Goal: Transaction & Acquisition: Purchase product/service

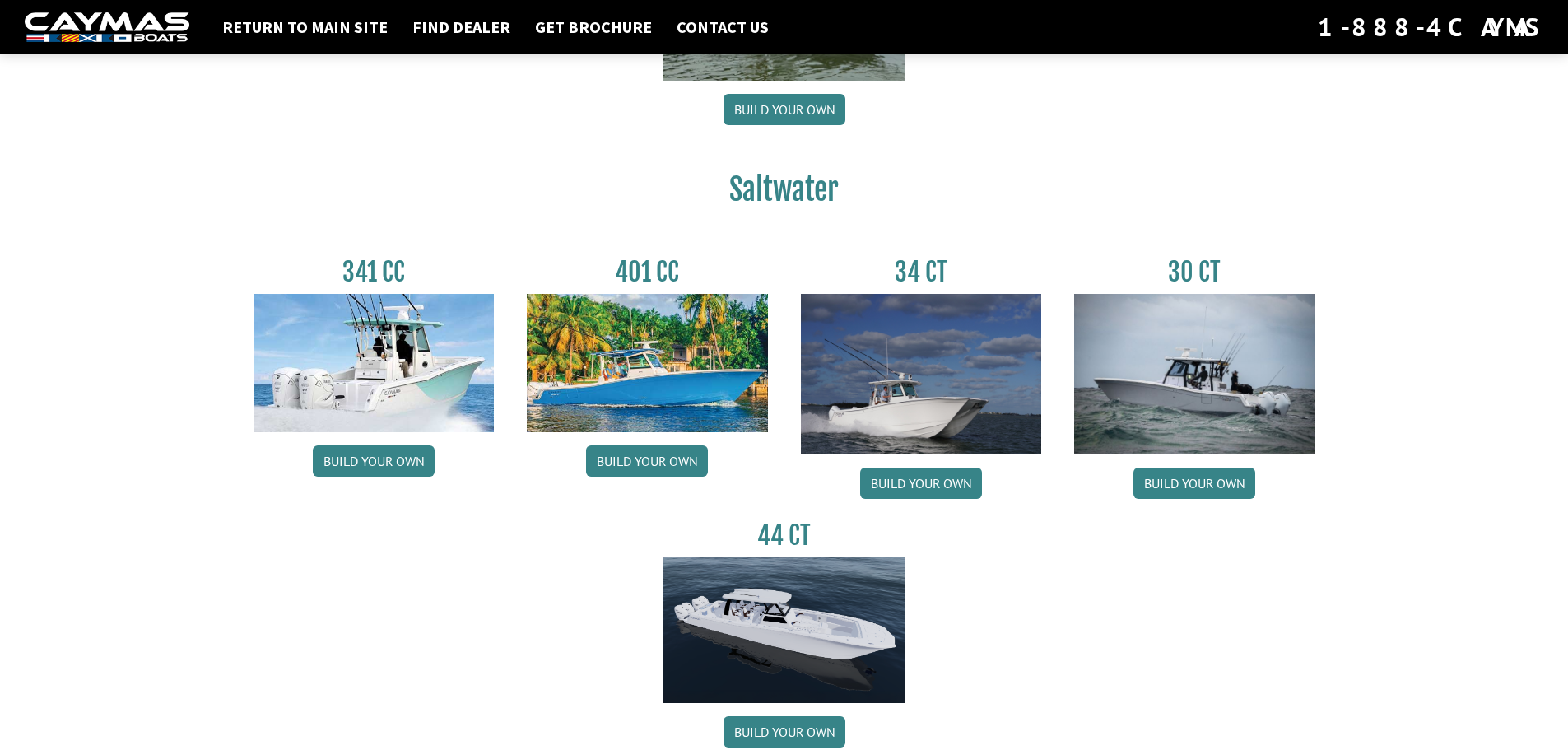
scroll to position [658, 0]
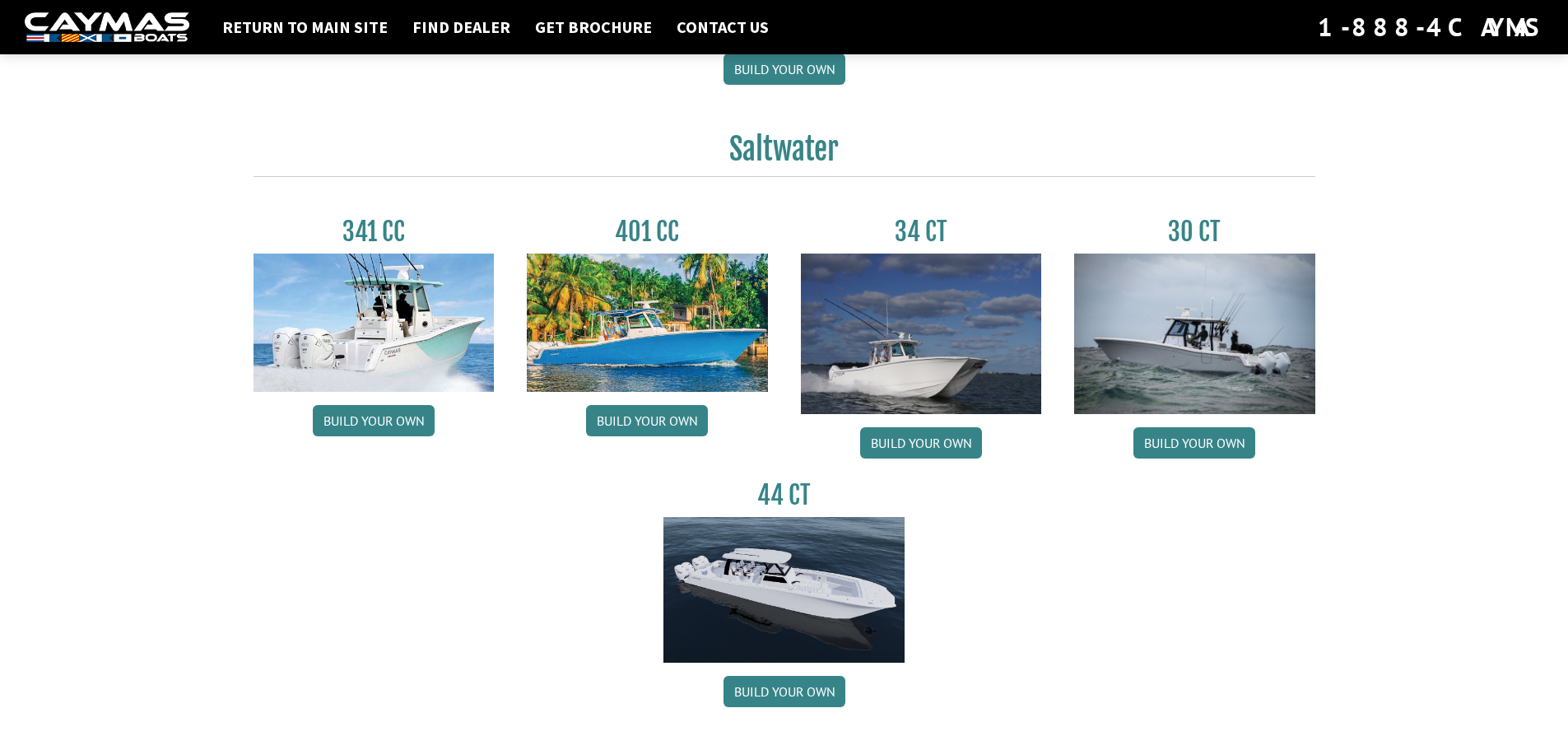
click at [614, 340] on img at bounding box center [647, 323] width 241 height 138
click at [640, 422] on link "Build your own" at bounding box center [647, 420] width 122 height 31
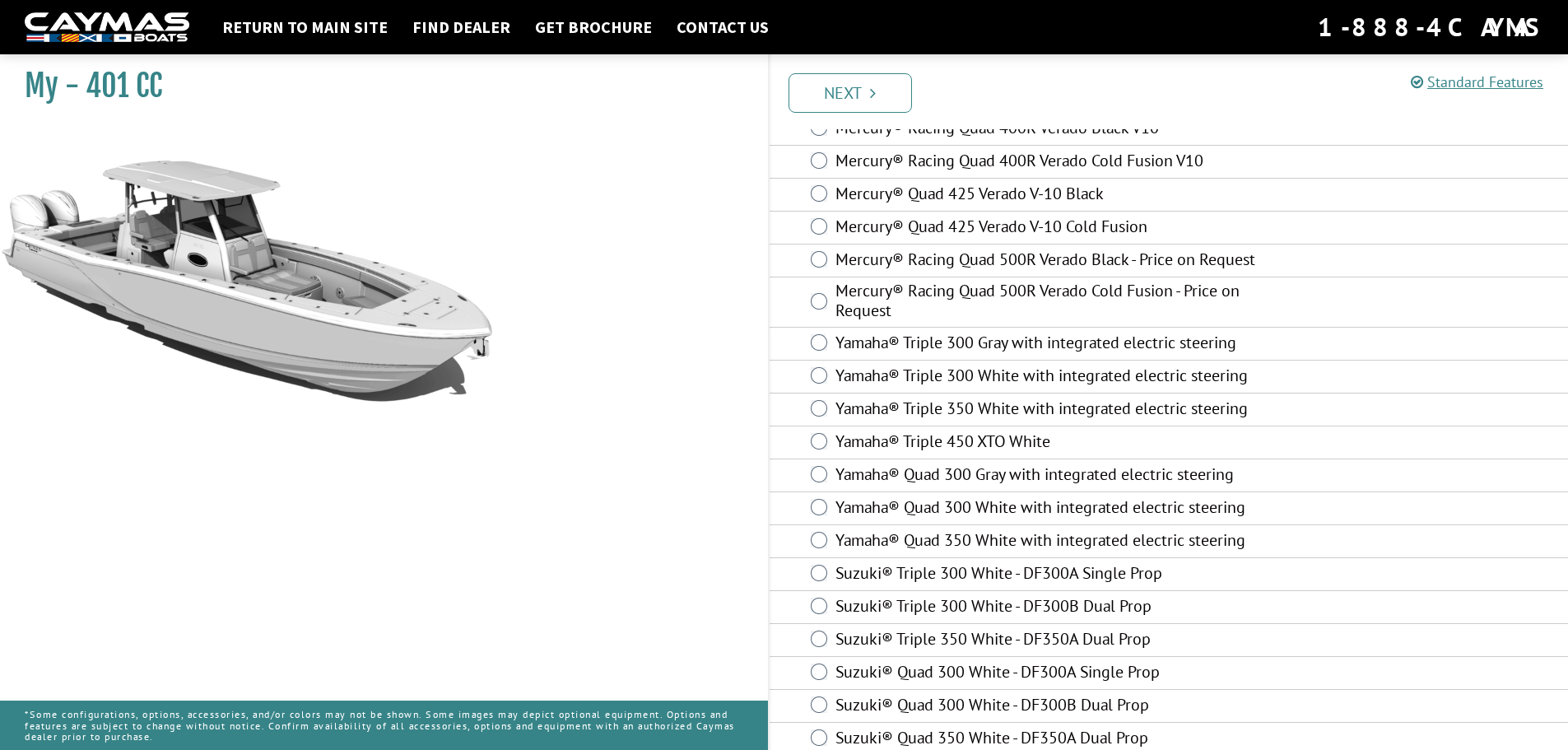
scroll to position [582, 0]
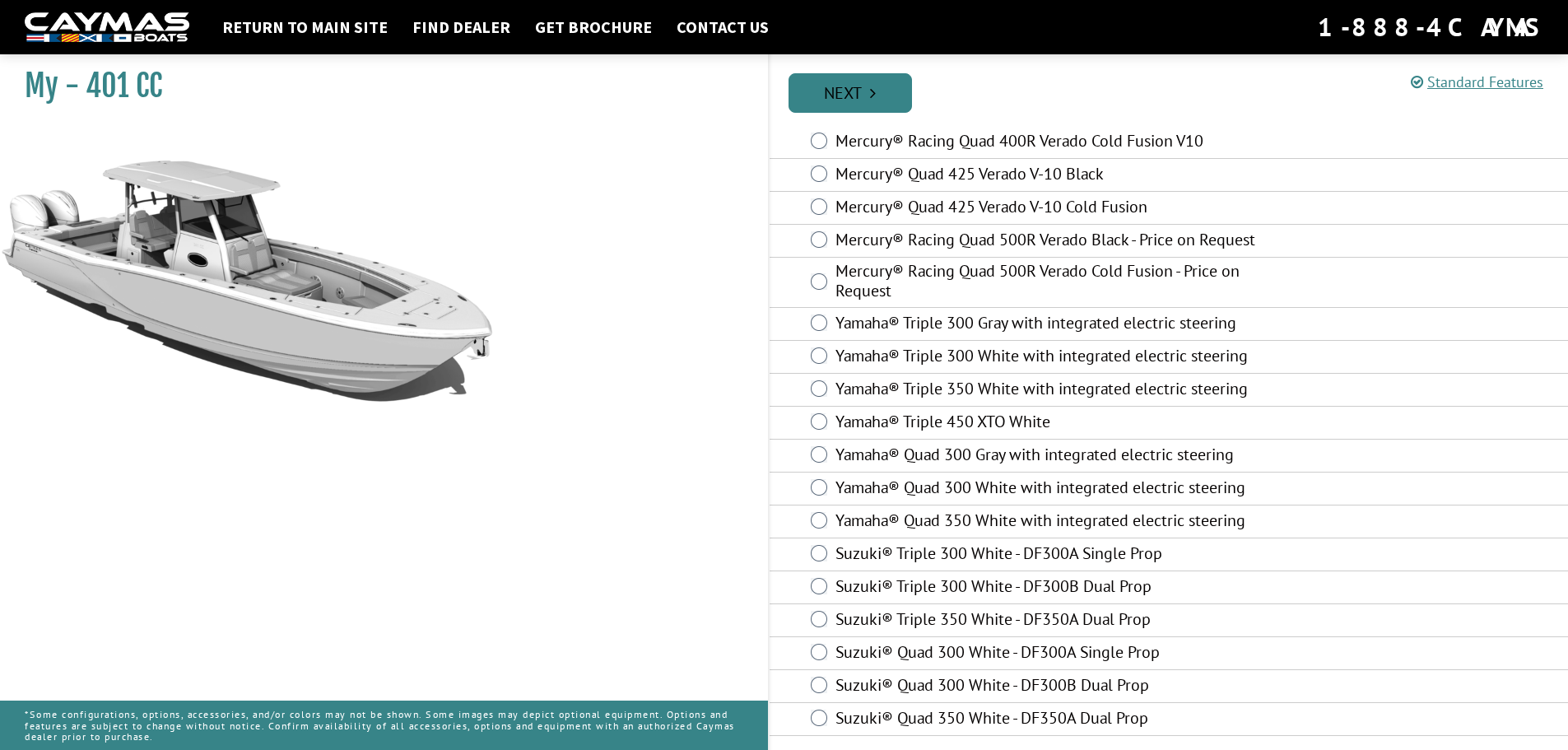
click at [824, 103] on link "Next" at bounding box center [850, 93] width 123 height 40
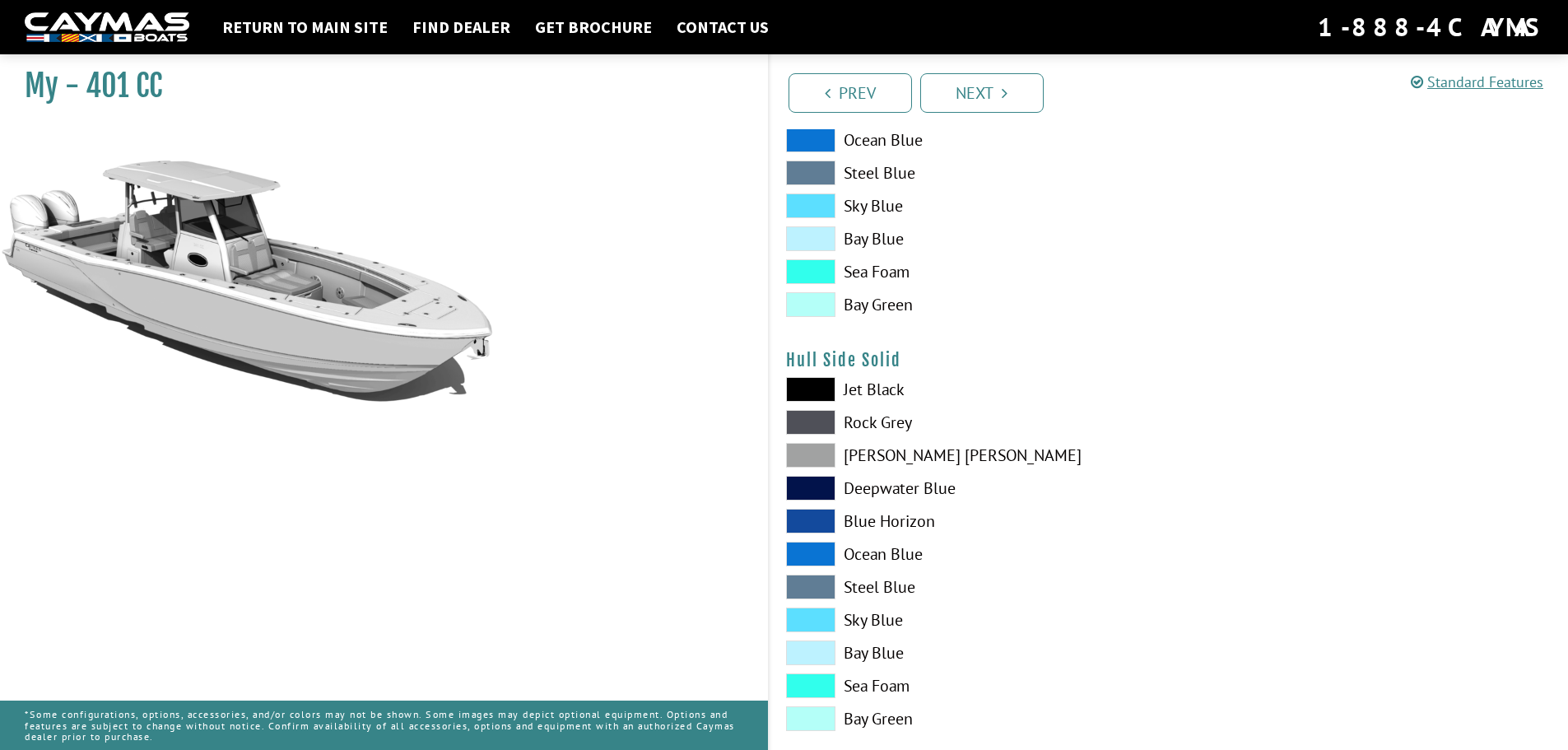
scroll to position [411, 0]
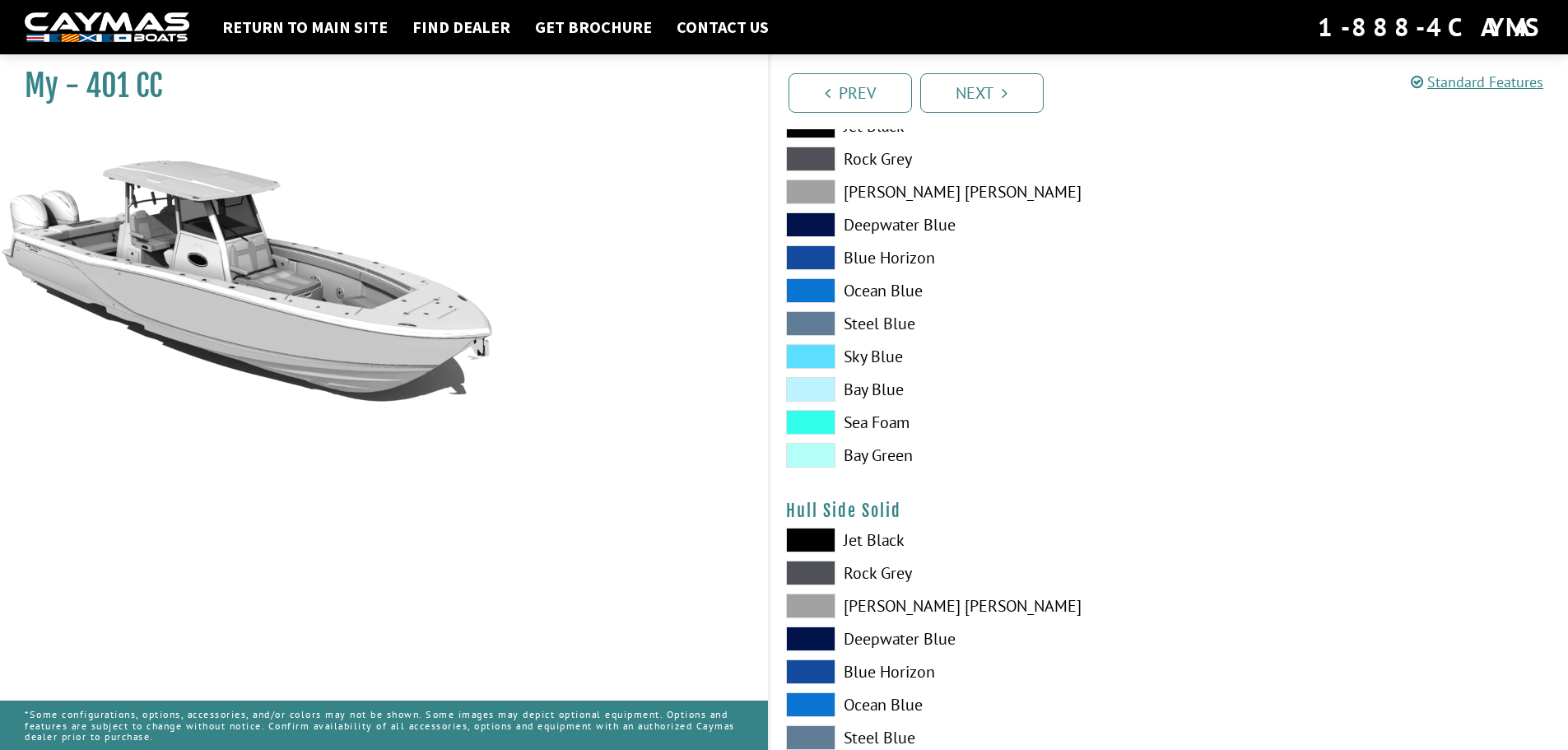
click at [805, 358] on span at bounding box center [810, 356] width 50 height 24
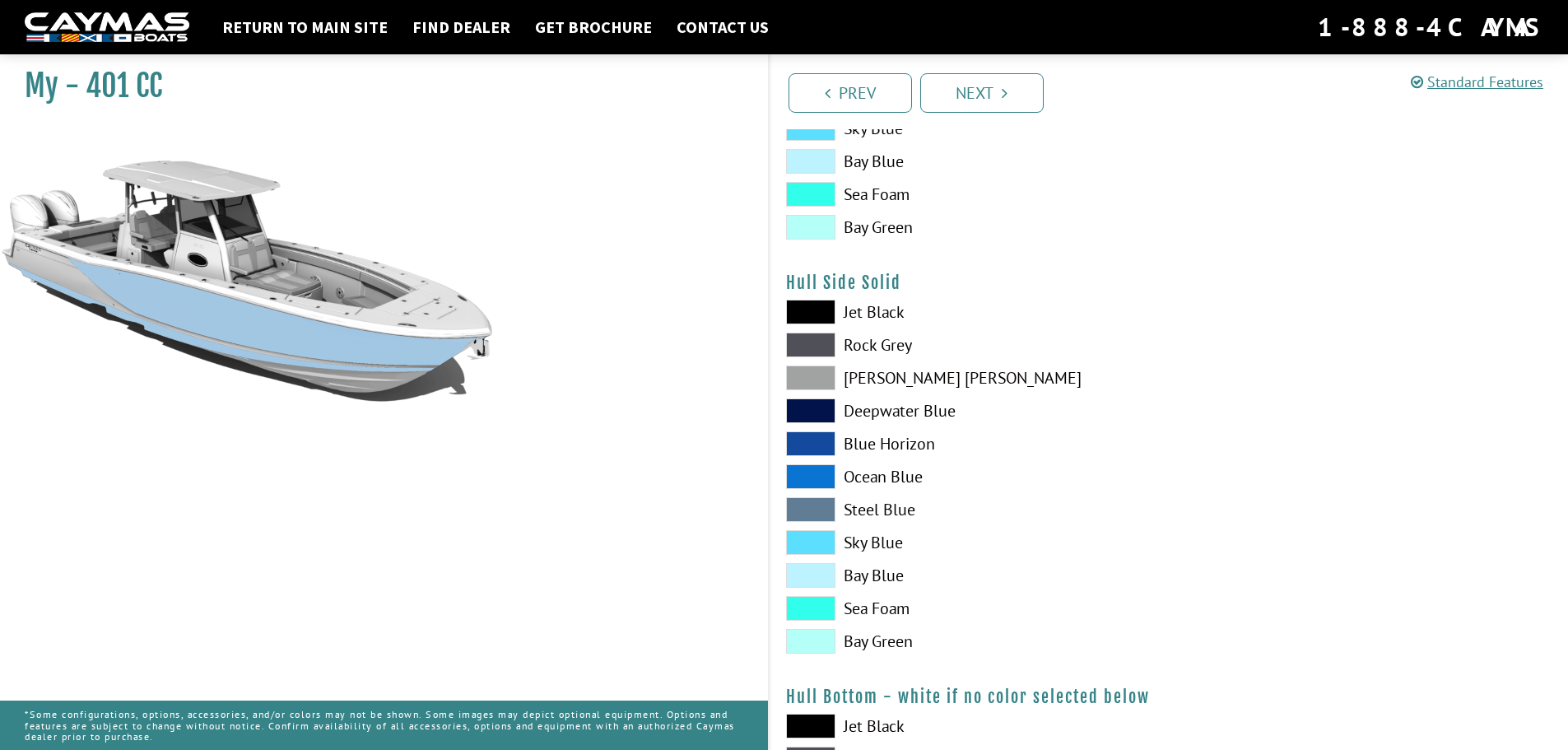
scroll to position [658, 0]
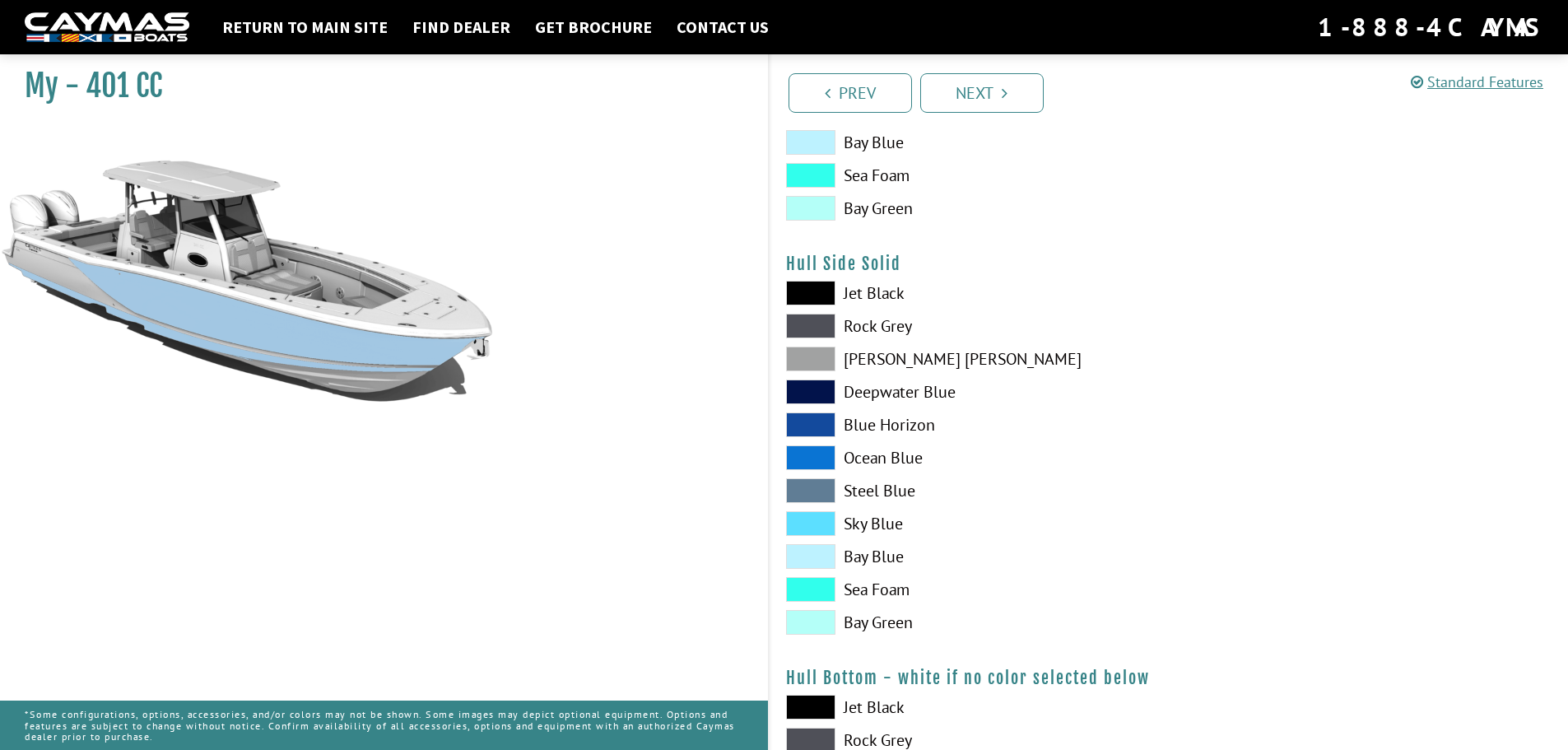
click at [812, 517] on span at bounding box center [810, 522] width 50 height 24
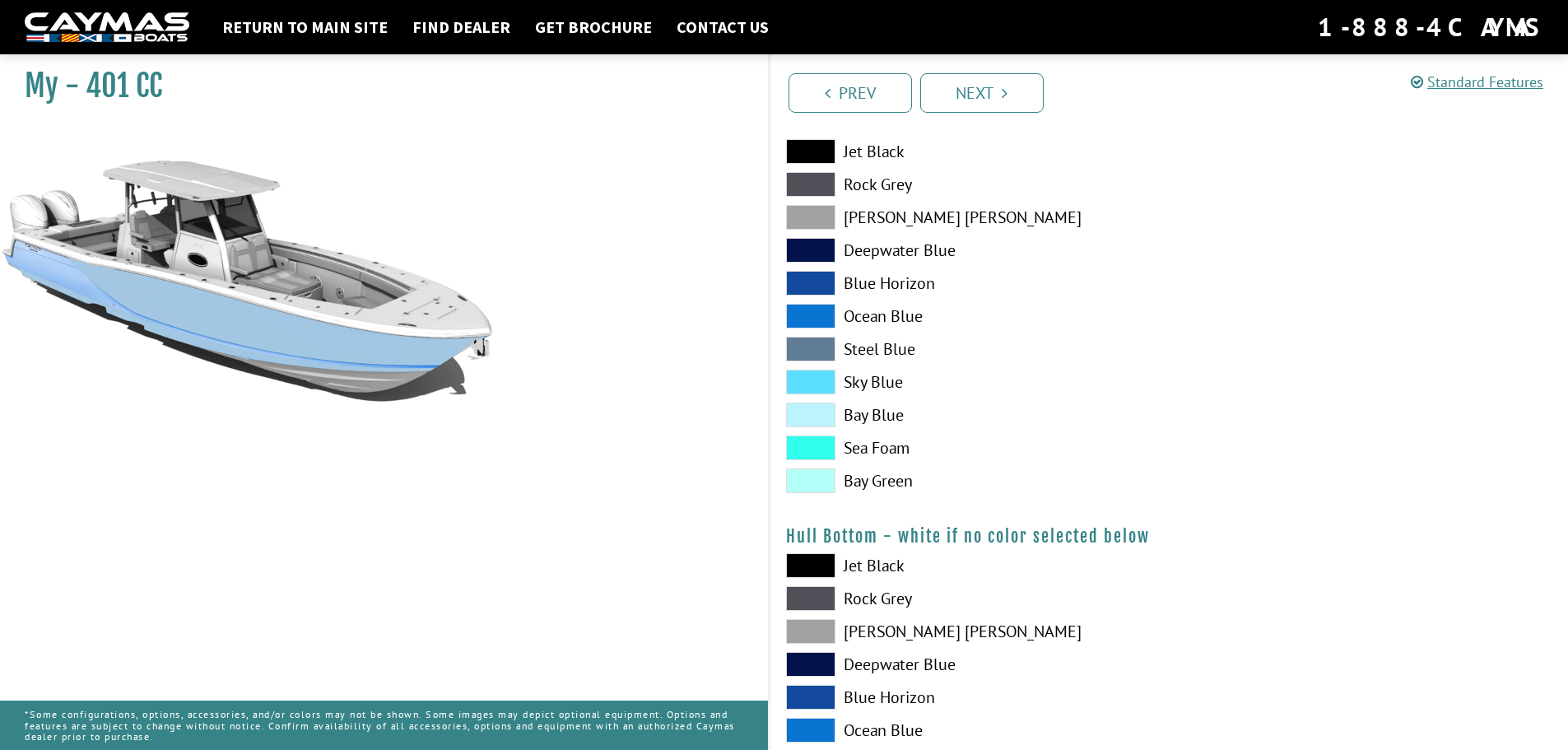
scroll to position [988, 0]
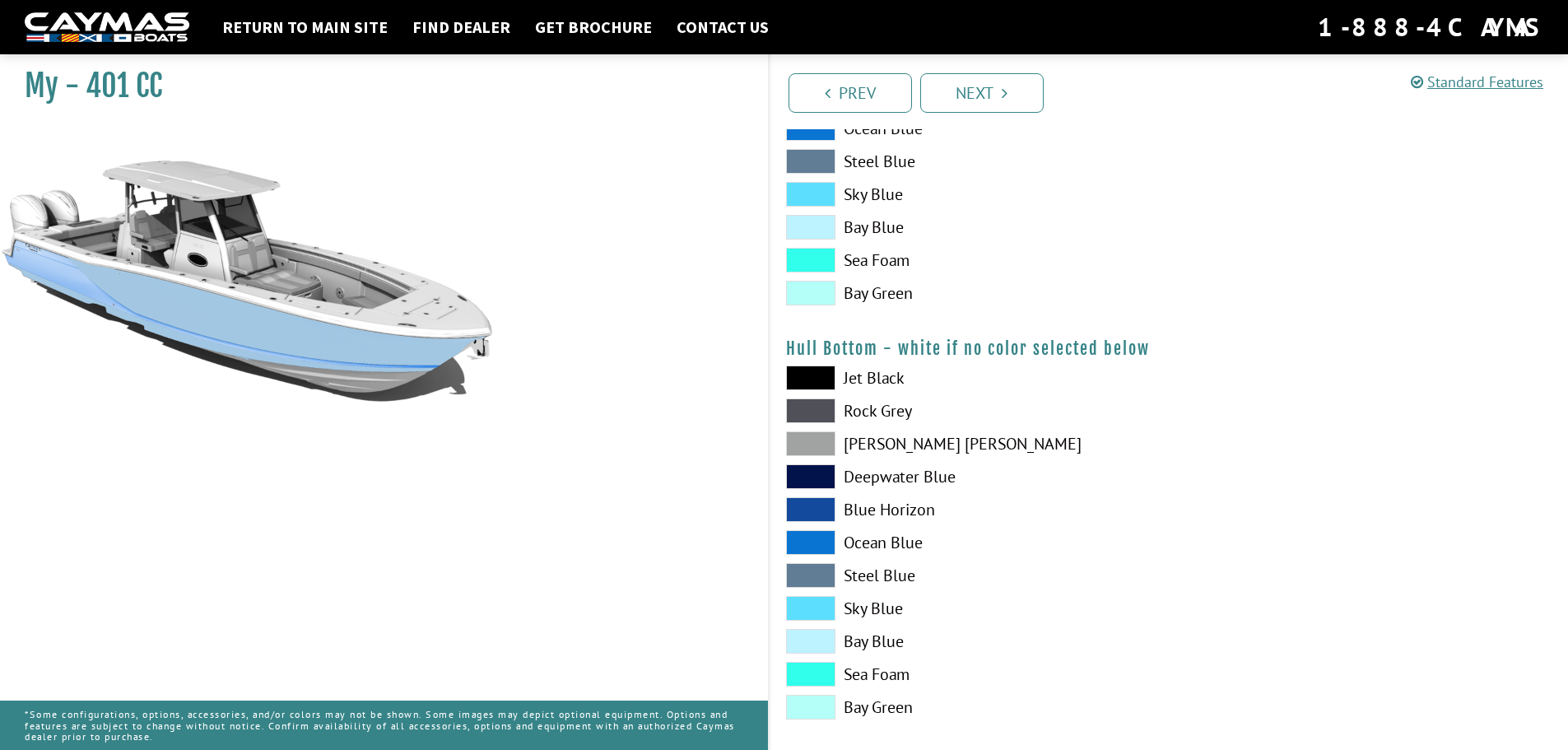
click at [795, 614] on span at bounding box center [810, 608] width 50 height 24
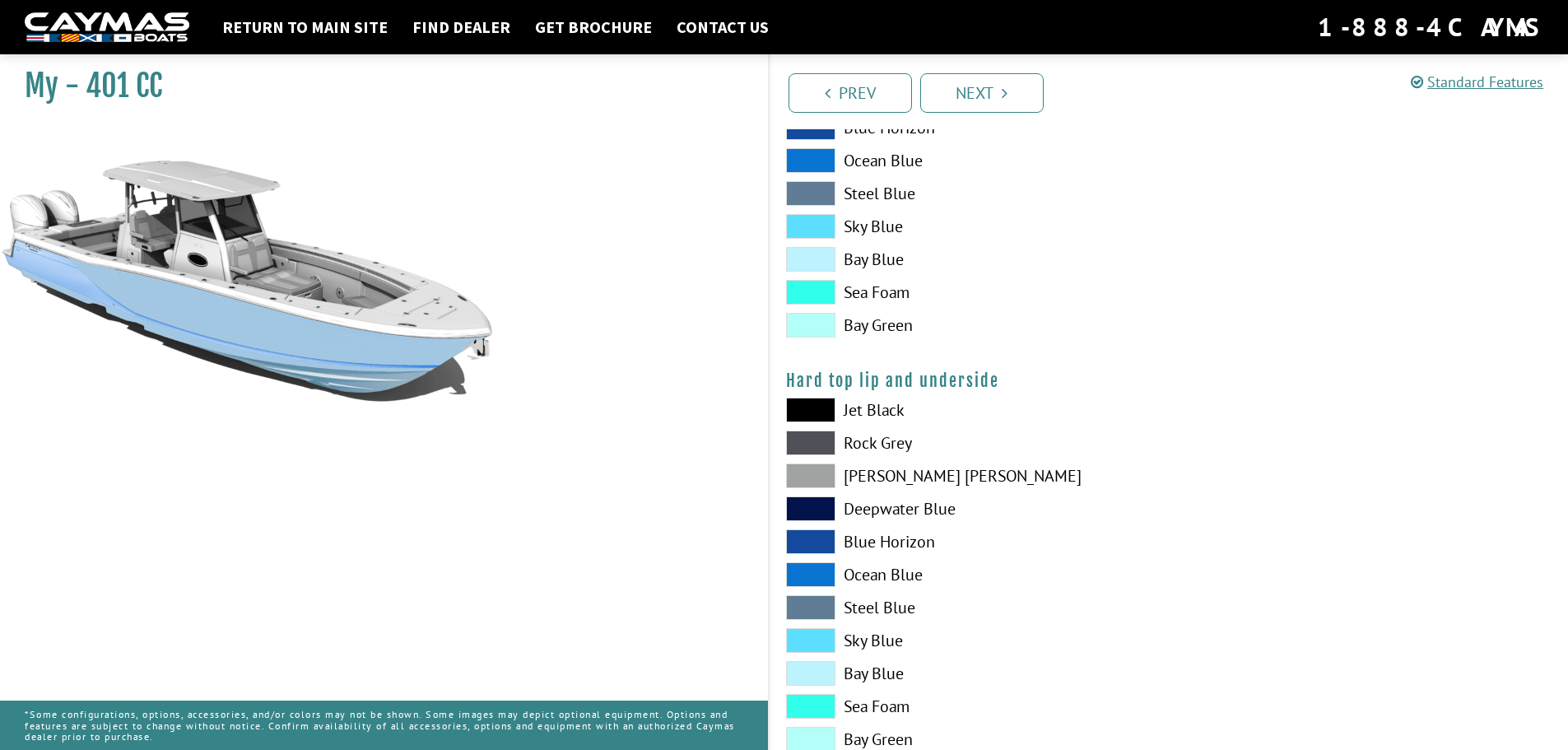
scroll to position [1481, 0]
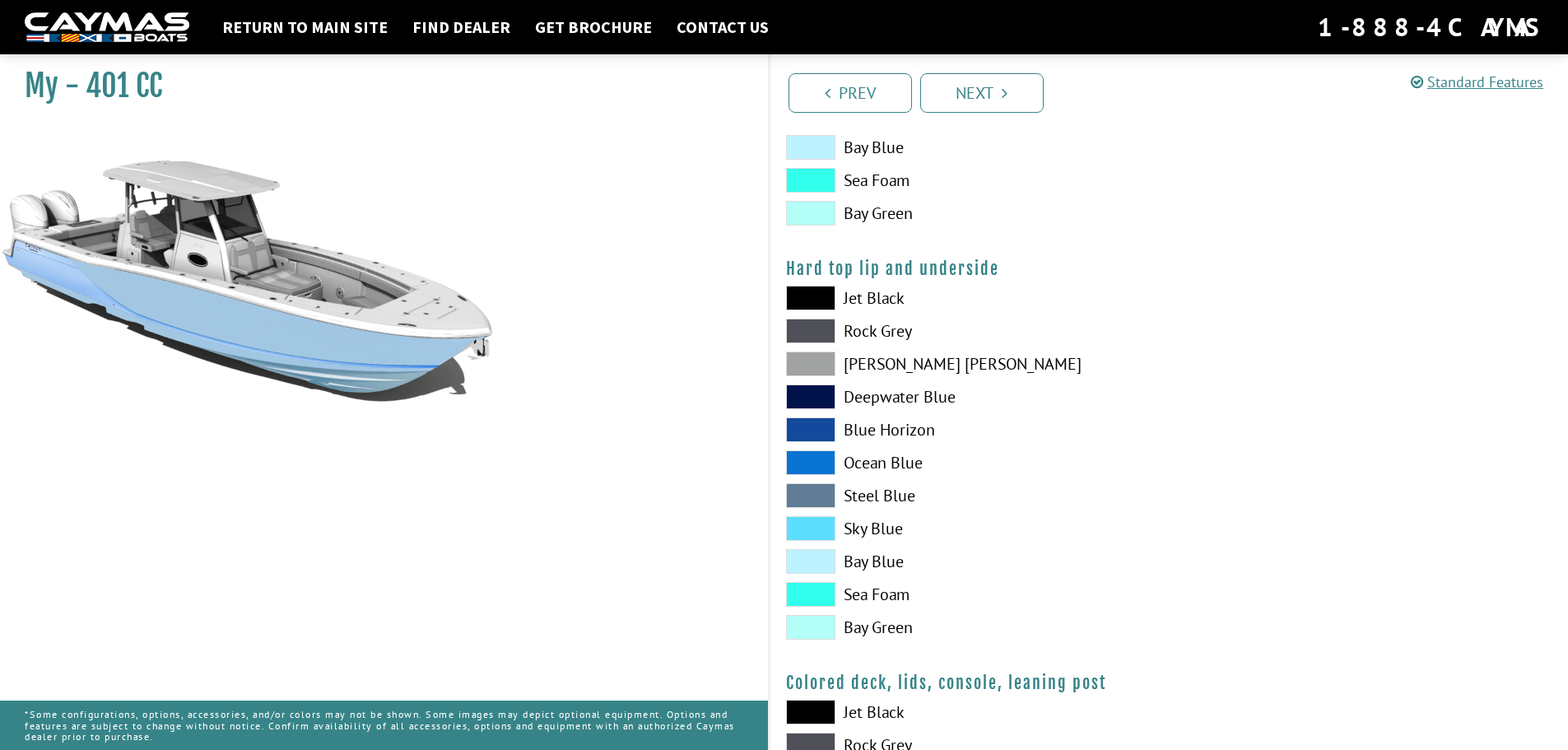
click at [799, 536] on span at bounding box center [810, 528] width 50 height 24
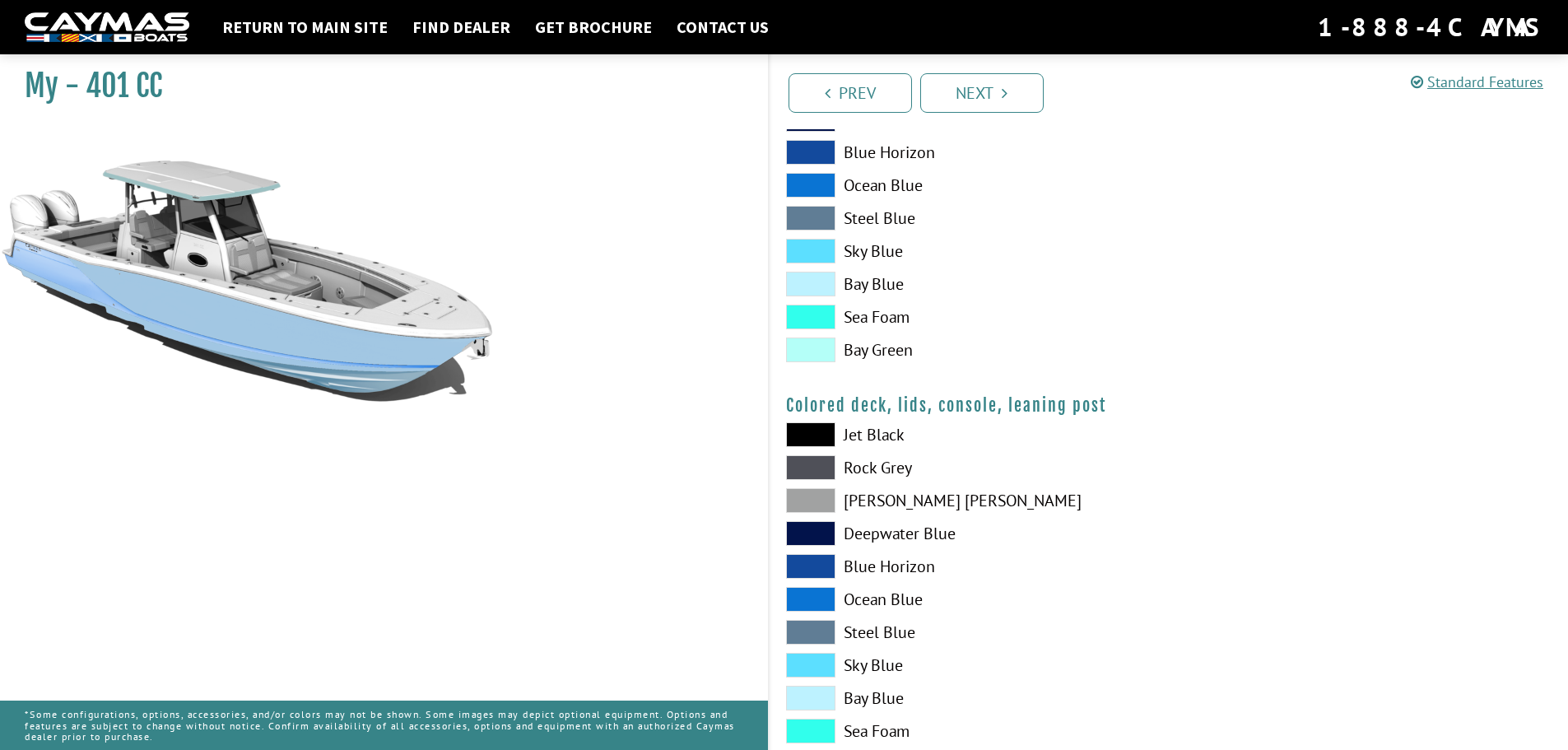
scroll to position [1810, 0]
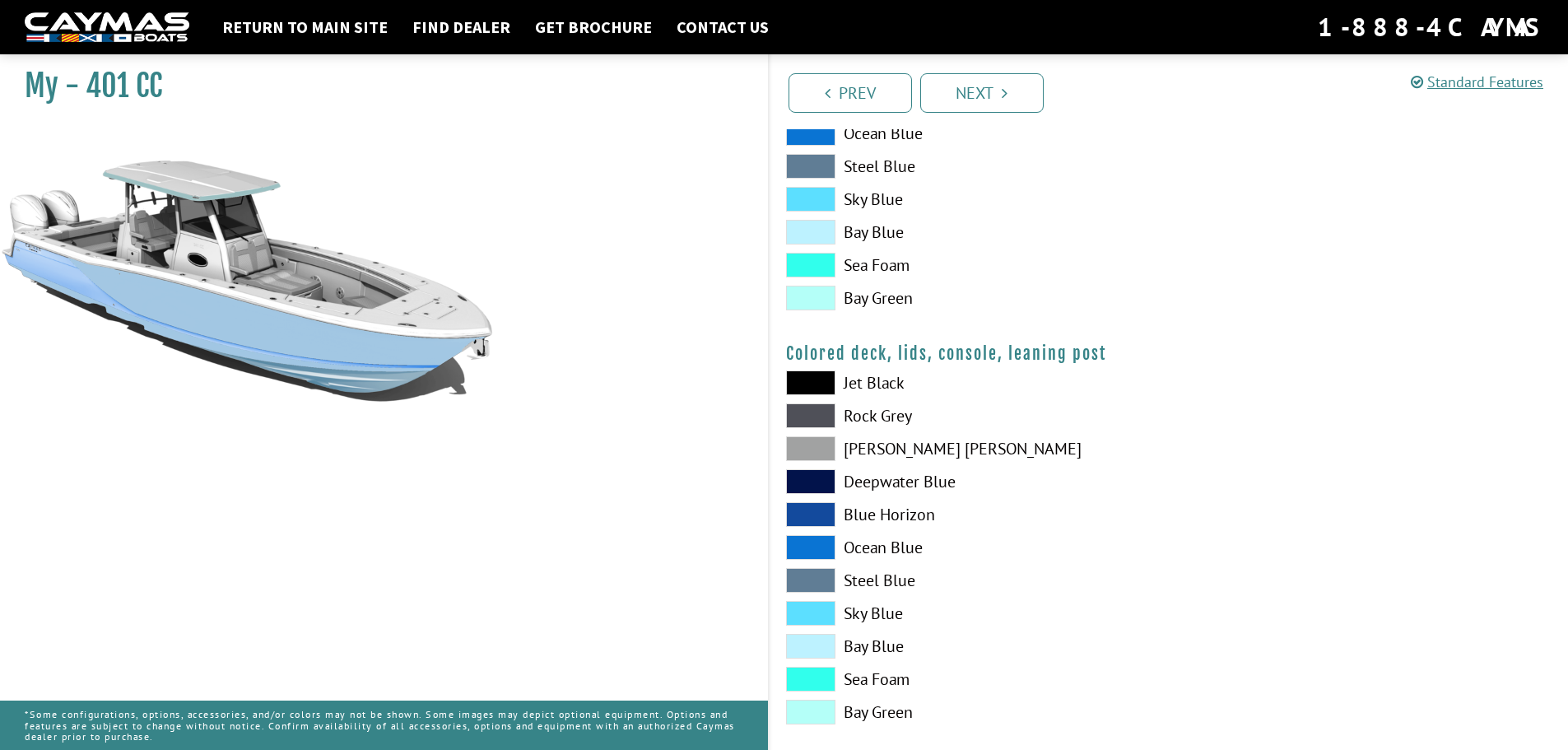
click at [805, 606] on span at bounding box center [810, 613] width 50 height 24
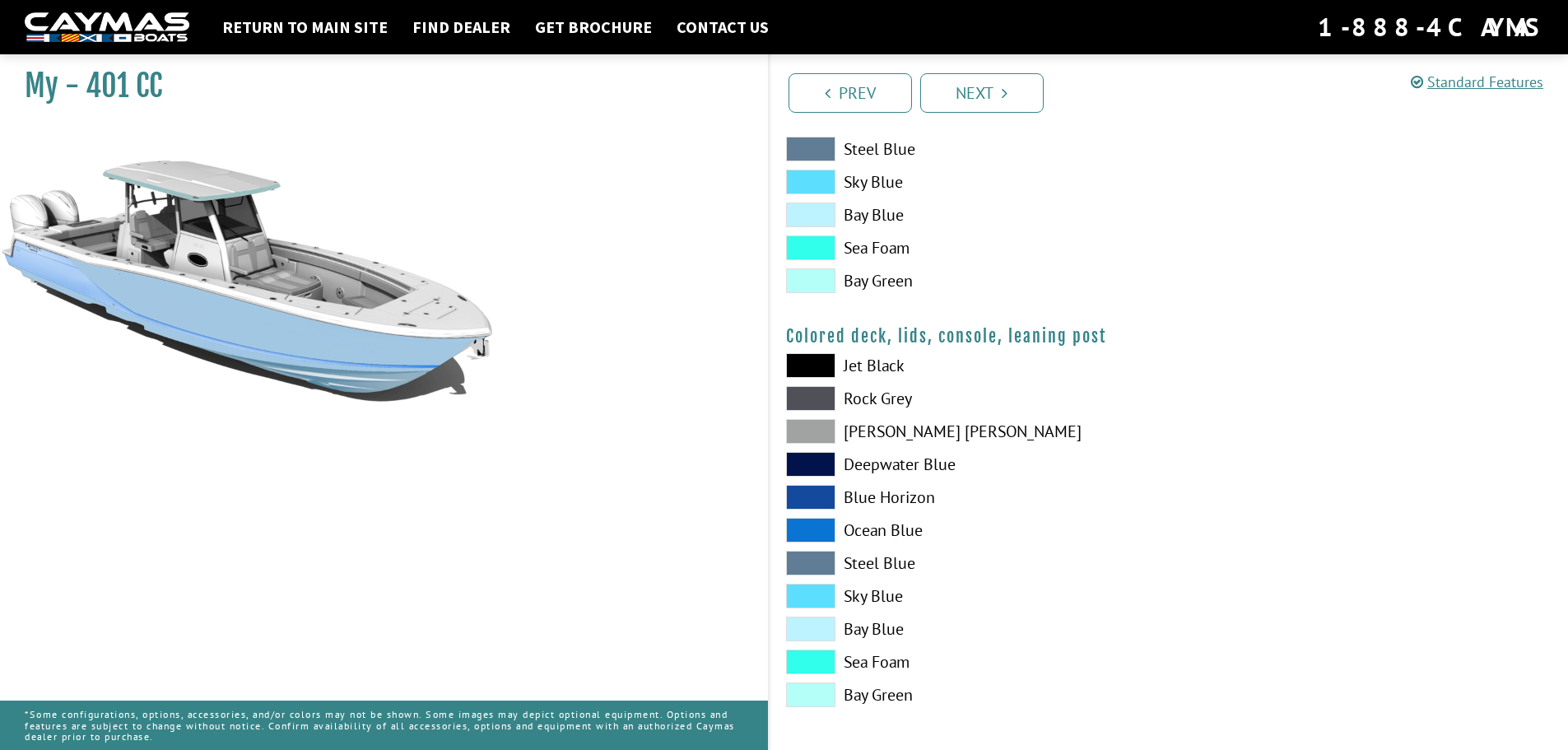
scroll to position [1833, 0]
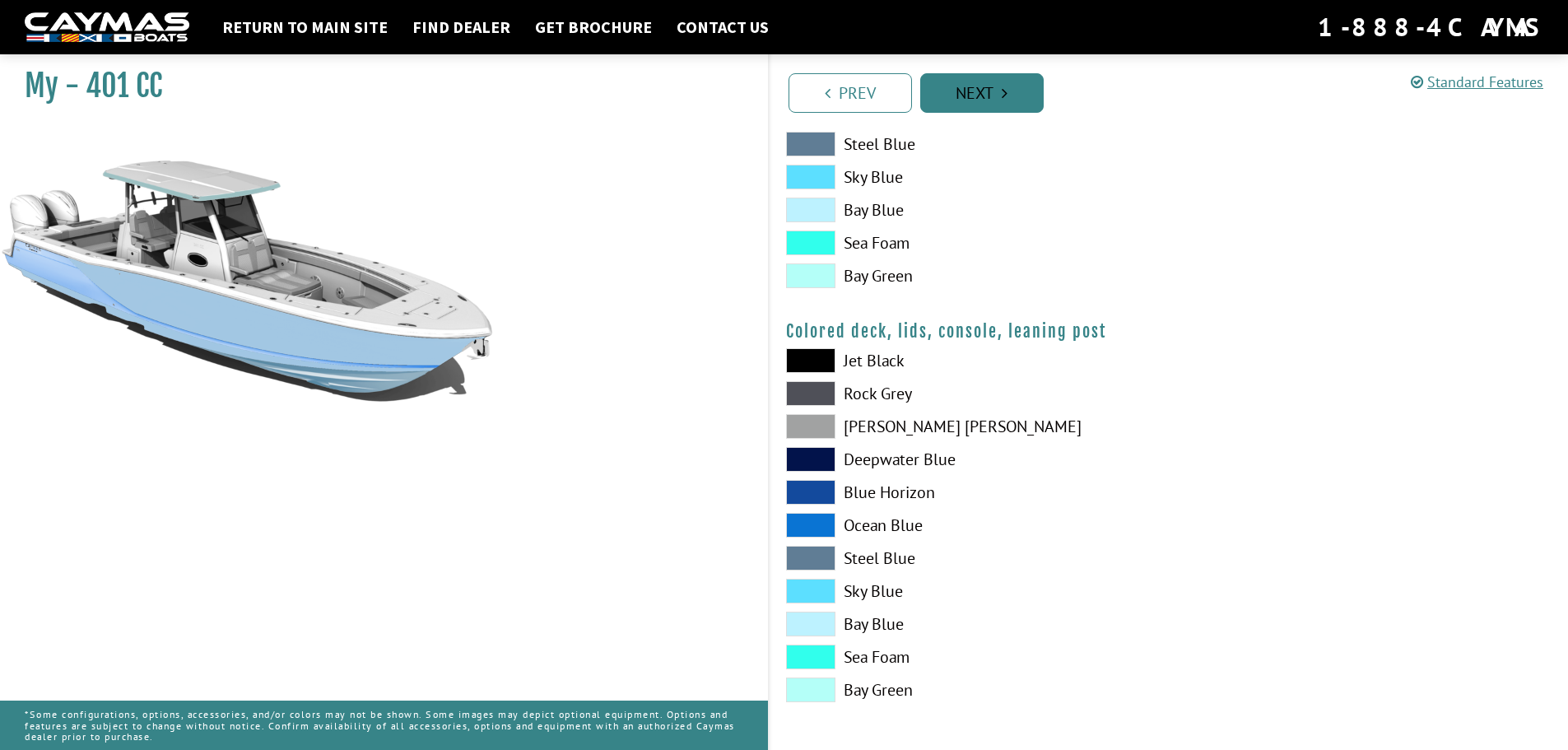
drag, startPoint x: 967, startPoint y: 90, endPoint x: 1024, endPoint y: 99, distance: 57.7
click at [967, 90] on link "Next" at bounding box center [982, 93] width 123 height 40
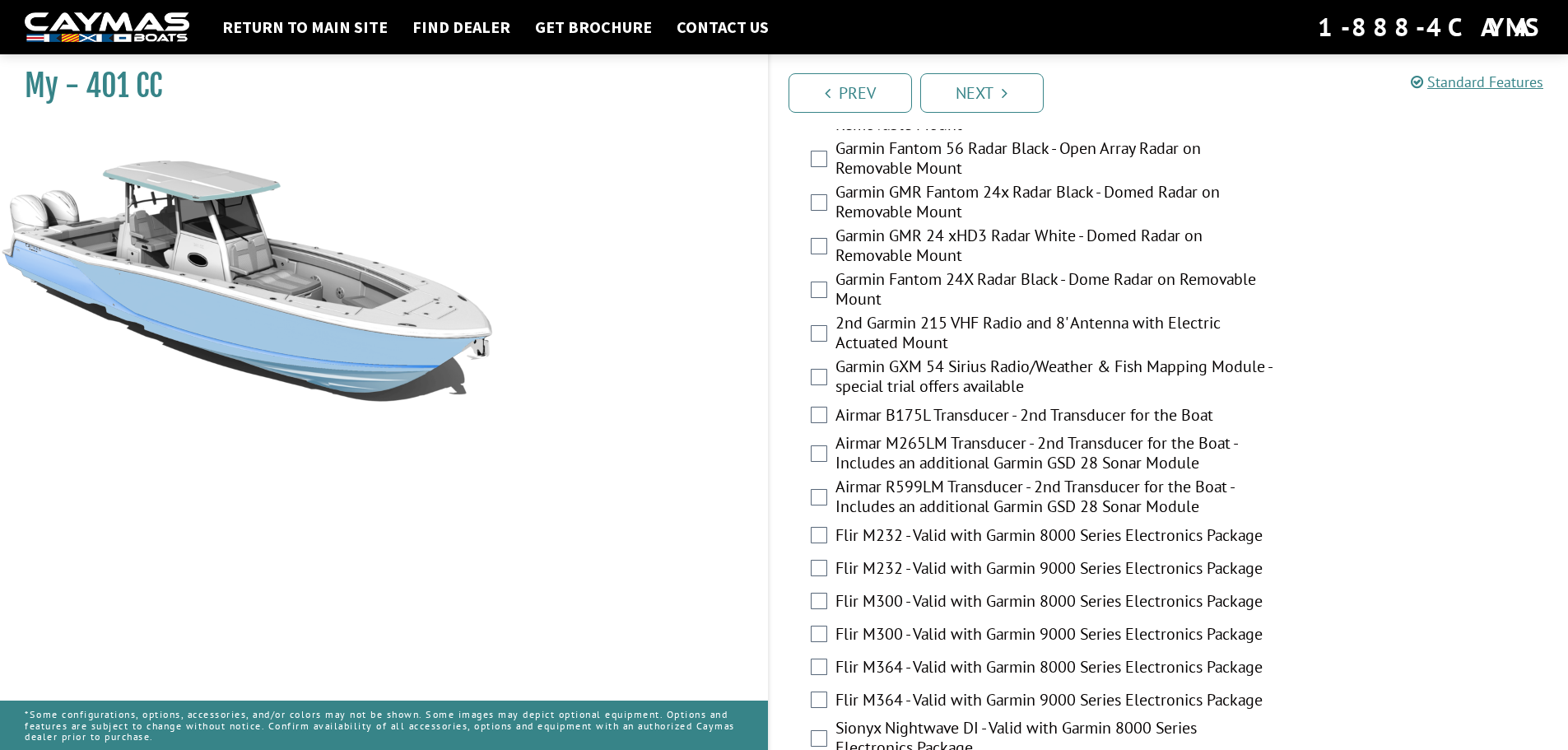
scroll to position [3221, 0]
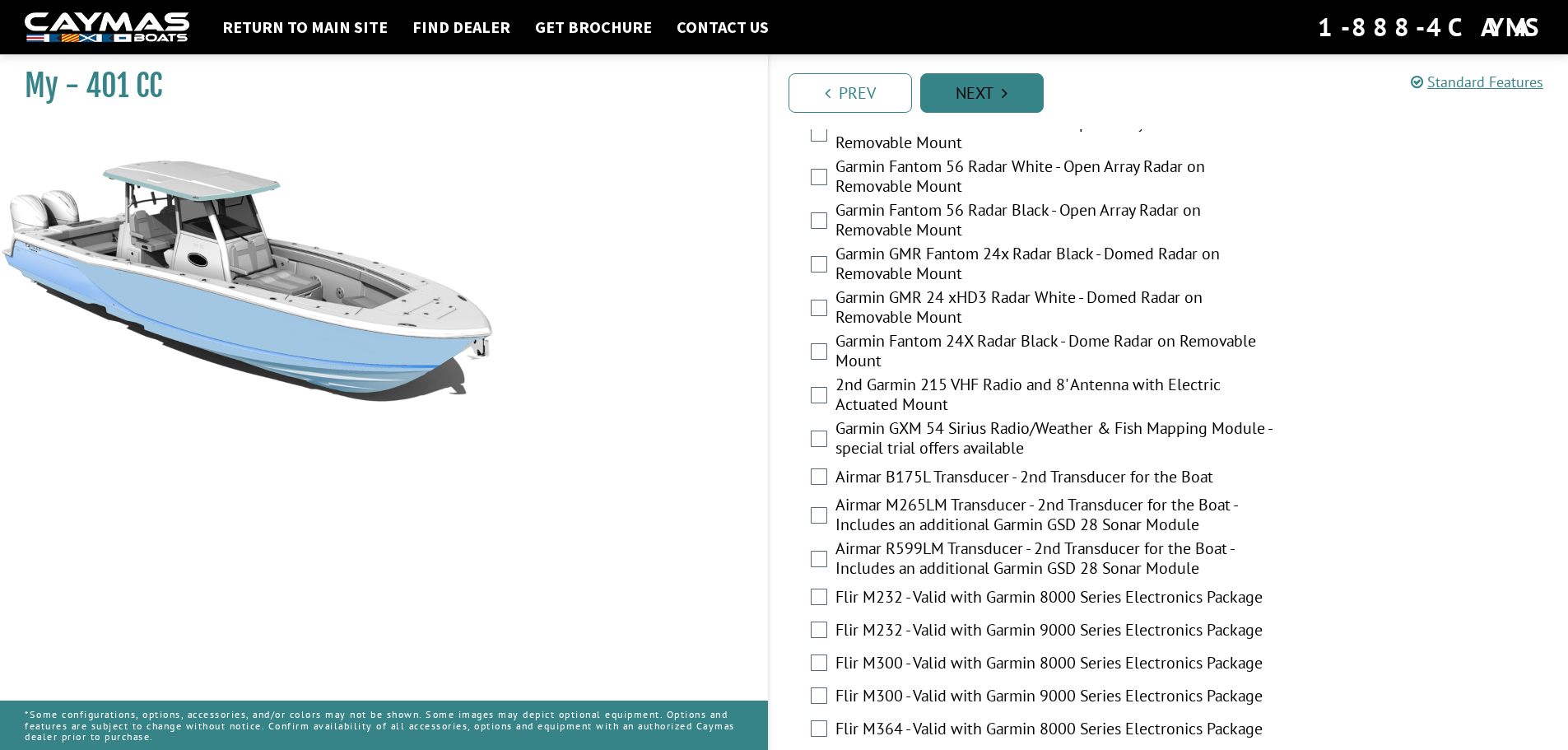
click at [962, 100] on link "Next" at bounding box center [982, 93] width 123 height 40
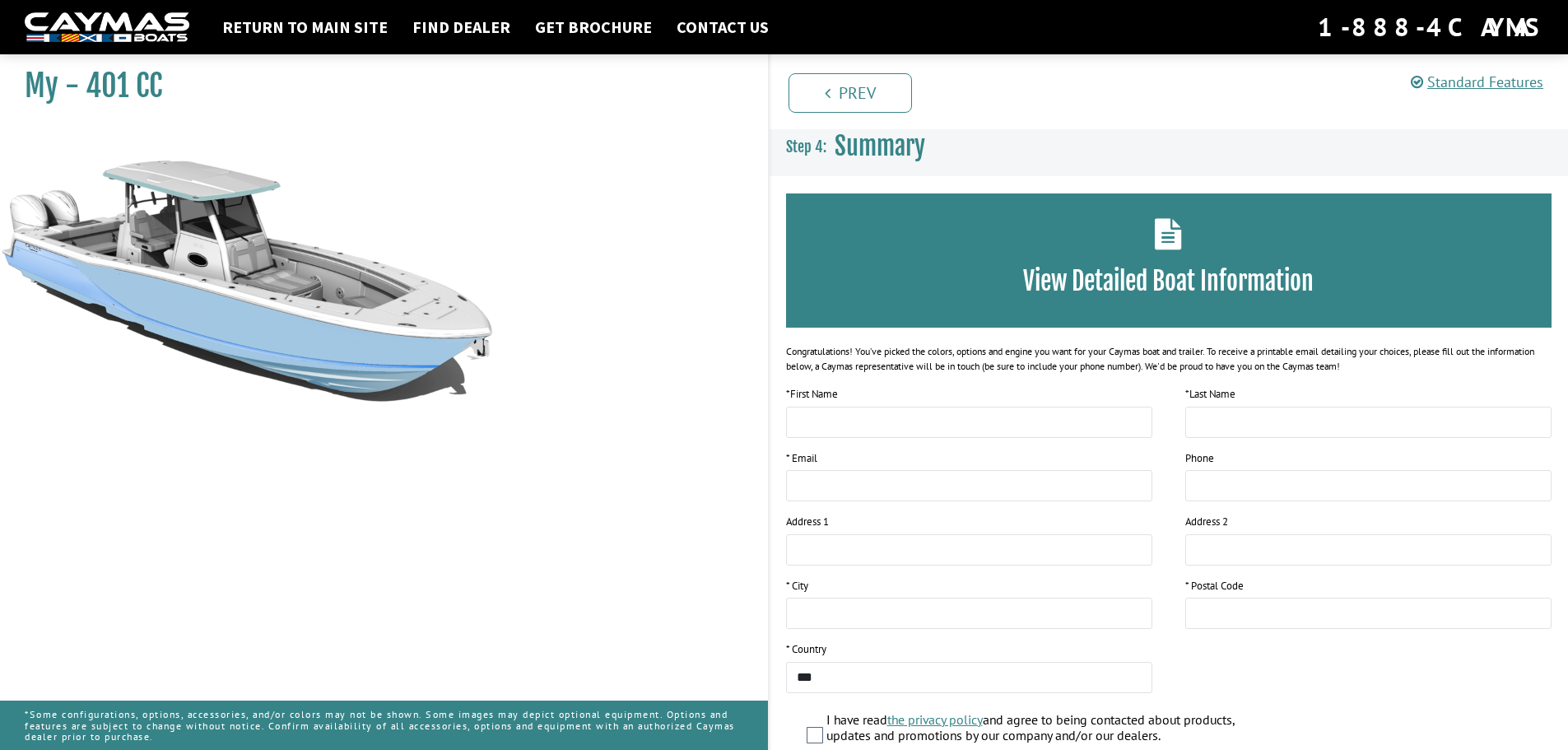
scroll to position [0, 0]
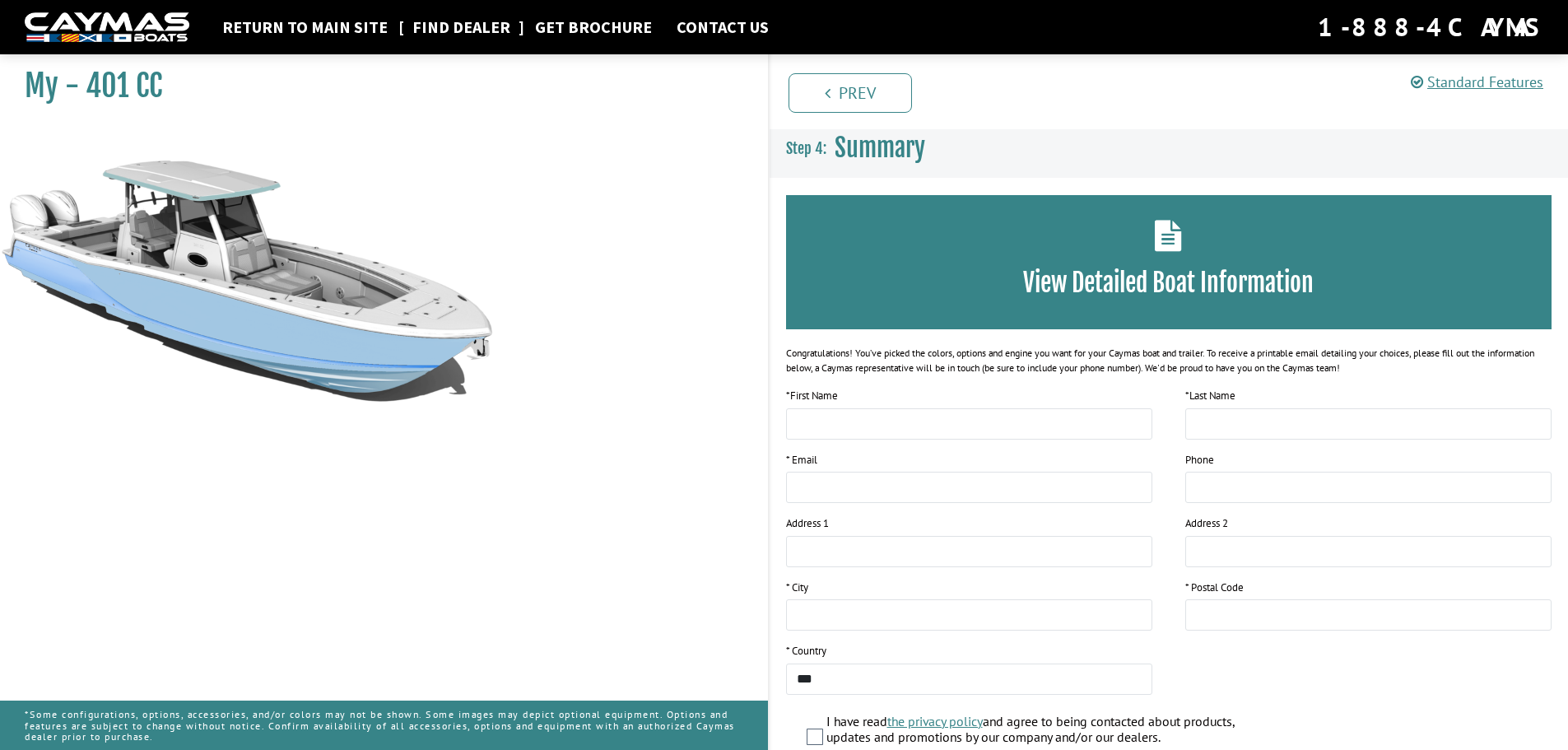
click at [443, 25] on link "Find Dealer" at bounding box center [461, 27] width 115 height 21
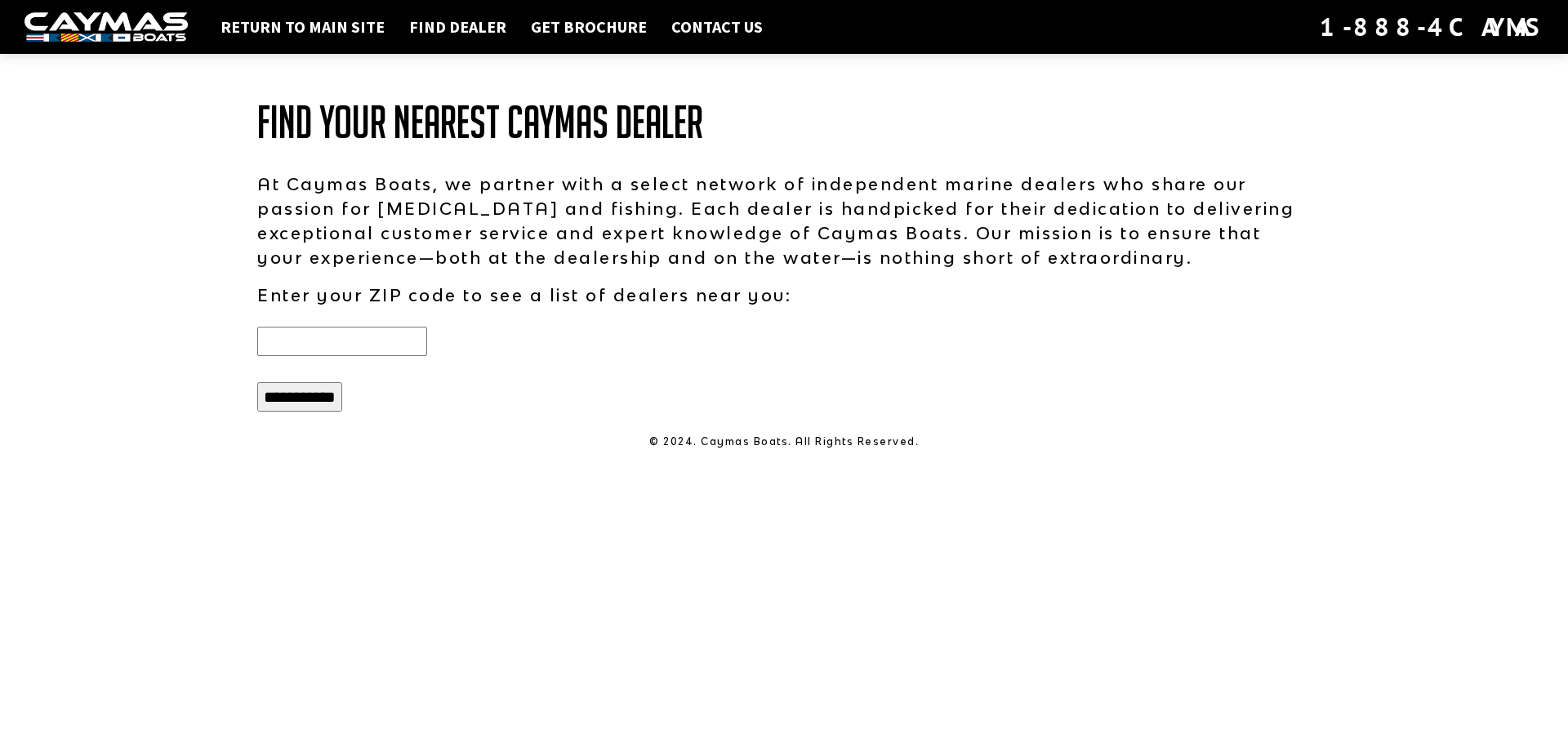
click at [294, 346] on input "text" at bounding box center [342, 341] width 170 height 29
type input "*****"
click at [331, 399] on input "**********" at bounding box center [300, 396] width 85 height 29
